Goal: Browse casually: Explore the website without a specific task or goal

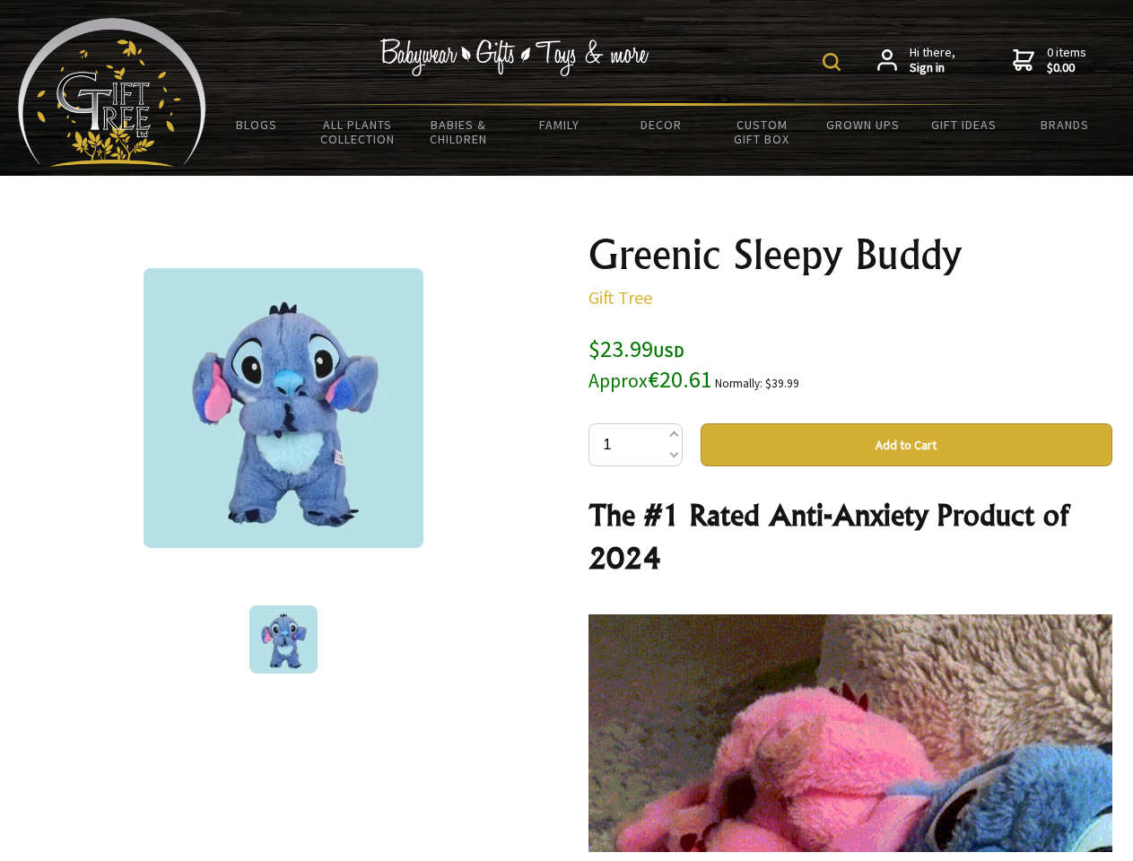
click at [834, 62] on img at bounding box center [831, 62] width 18 height 18
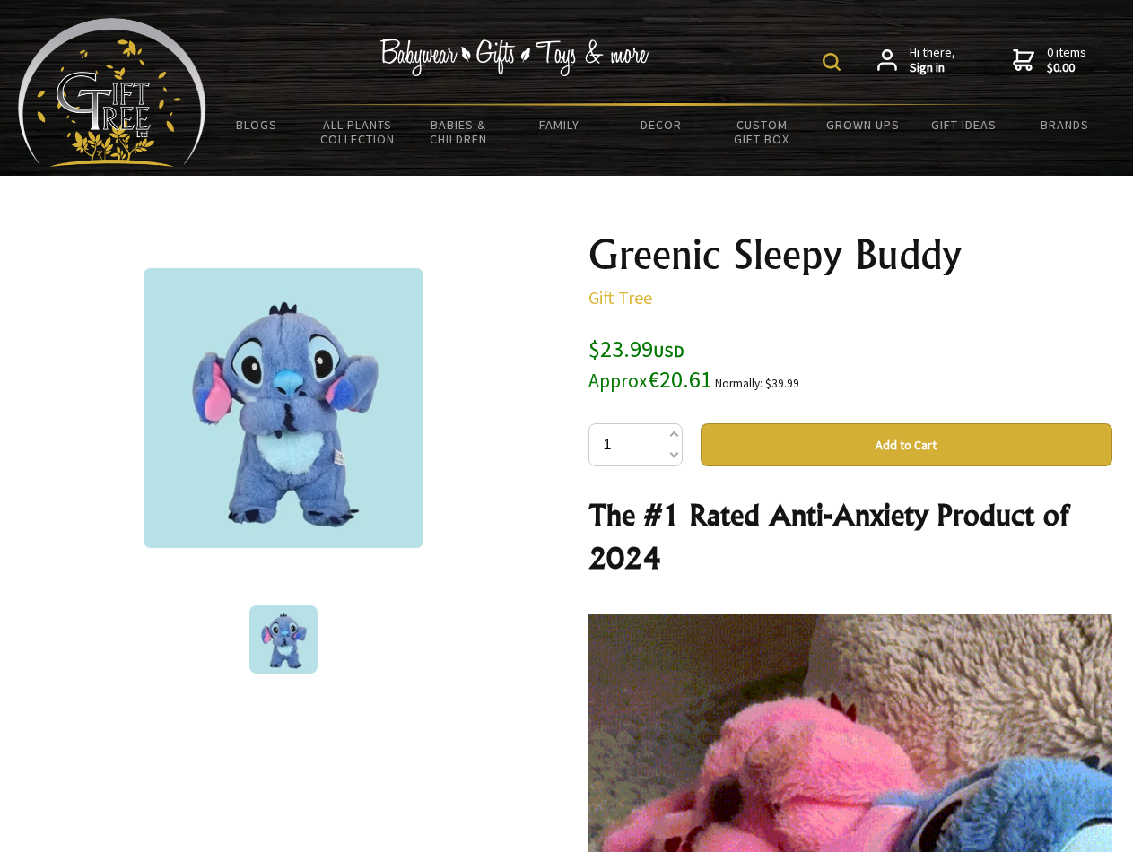
click at [283, 408] on img at bounding box center [283, 408] width 280 height 280
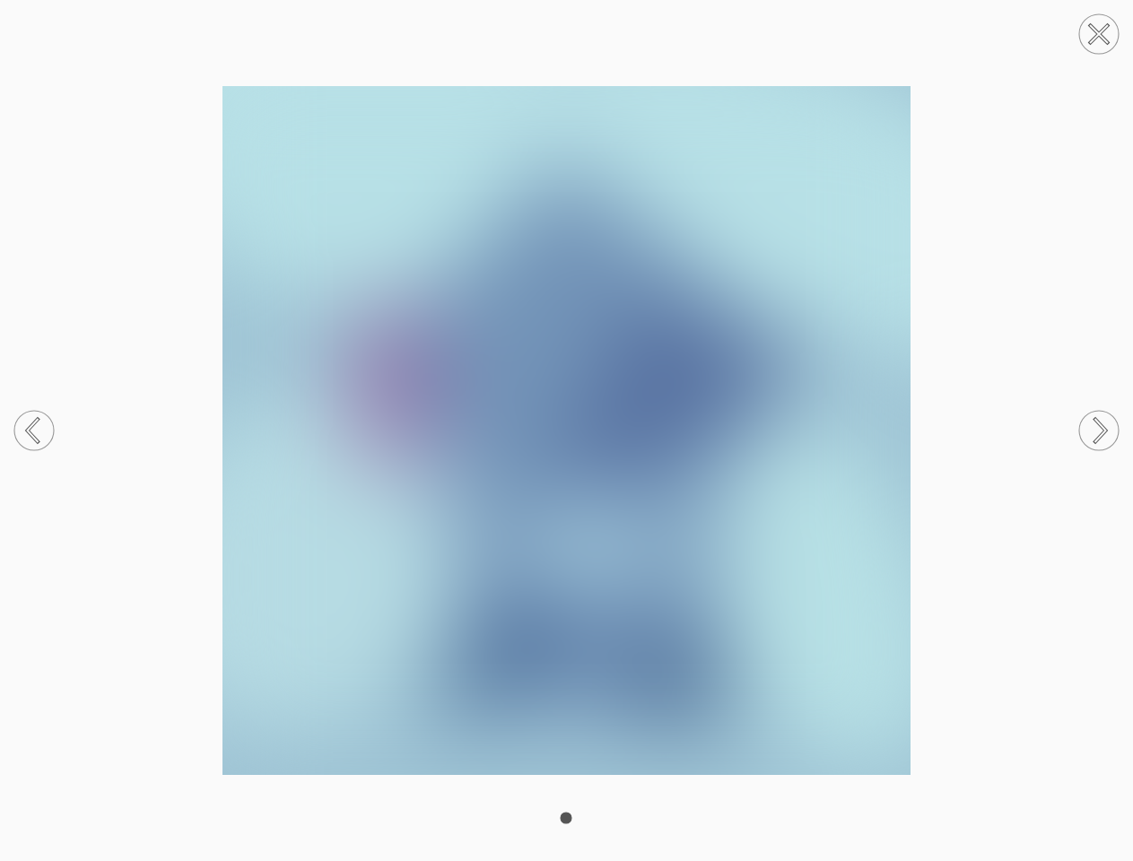
click at [906, 445] on img at bounding box center [566, 430] width 1133 height 689
